Goal: Transaction & Acquisition: Obtain resource

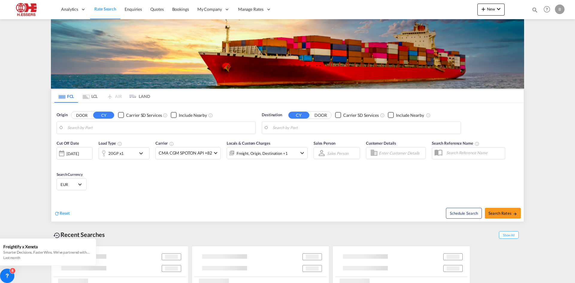
type input "[GEOGRAPHIC_DATA], BEANR"
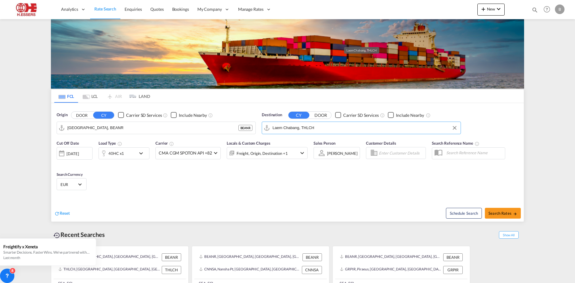
click at [320, 123] on input "Laem Chabang, THLCH" at bounding box center [364, 127] width 185 height 9
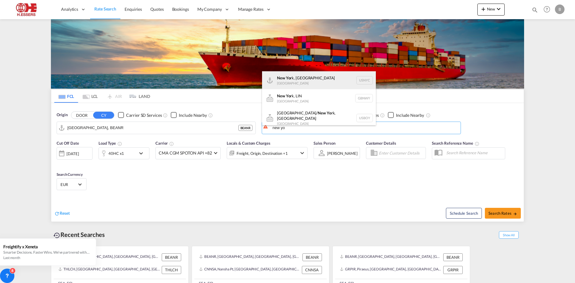
click at [316, 77] on div "New Yo rk, [GEOGRAPHIC_DATA] [GEOGRAPHIC_DATA] USNYC" at bounding box center [319, 80] width 114 height 18
type input "[US_STATE], [GEOGRAPHIC_DATA], USNYC"
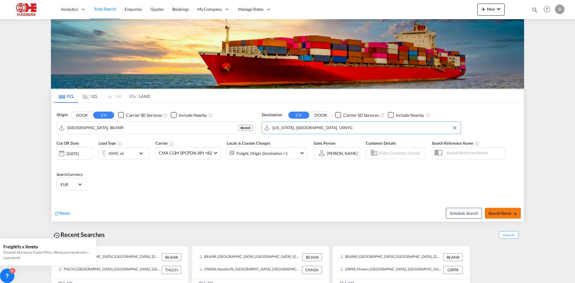
click at [499, 211] on span "Search Rates" at bounding box center [502, 213] width 29 height 5
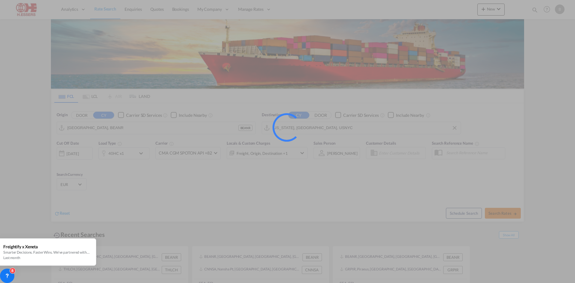
type input "BEANR to USNYC / [DATE]"
